Goal: Task Accomplishment & Management: Manage account settings

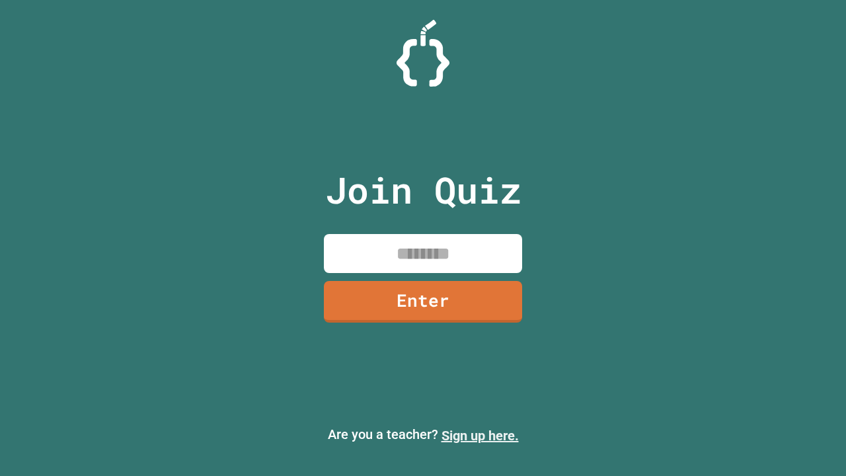
click at [480, 436] on link "Sign up here." at bounding box center [480, 436] width 77 height 16
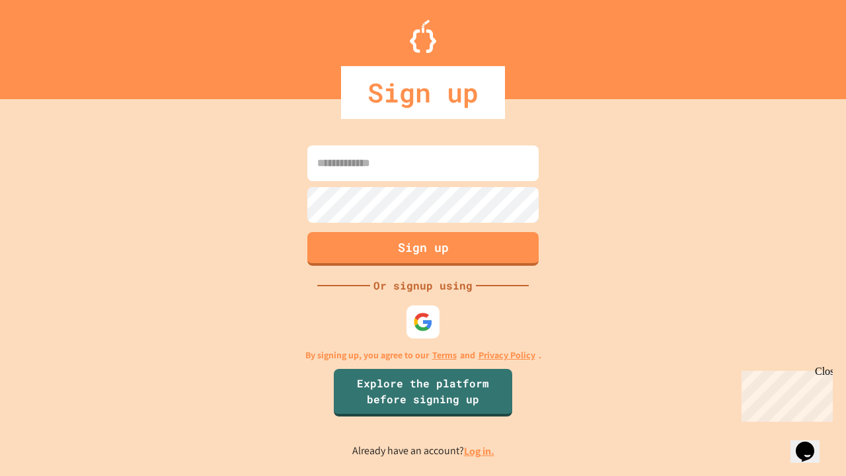
click at [480, 451] on link "Log in." at bounding box center [479, 451] width 30 height 14
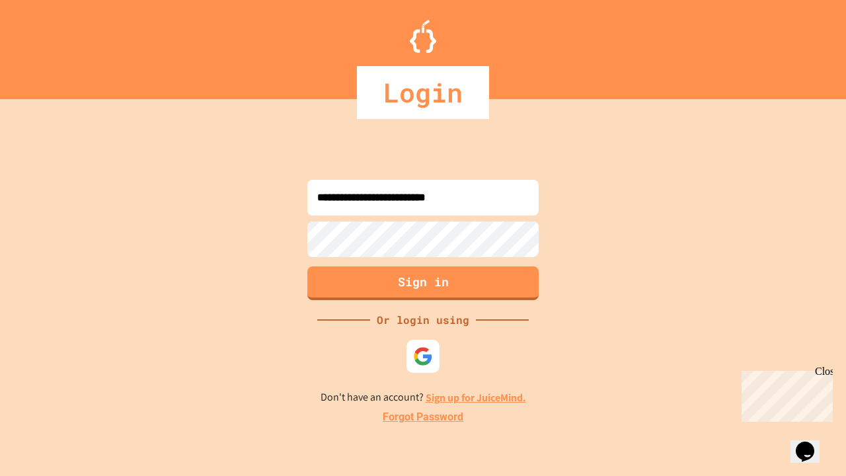
type input "**********"
